Goal: Task Accomplishment & Management: Manage account settings

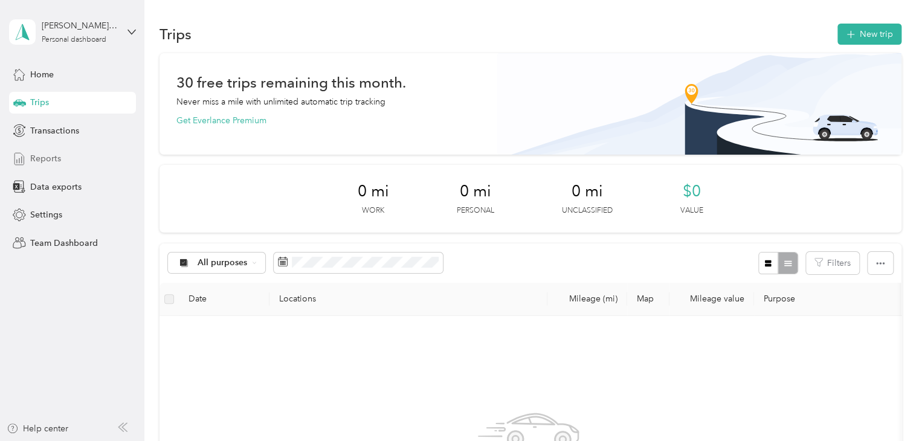
click at [50, 156] on span "Reports" at bounding box center [45, 158] width 31 height 13
